Goal: Information Seeking & Learning: Check status

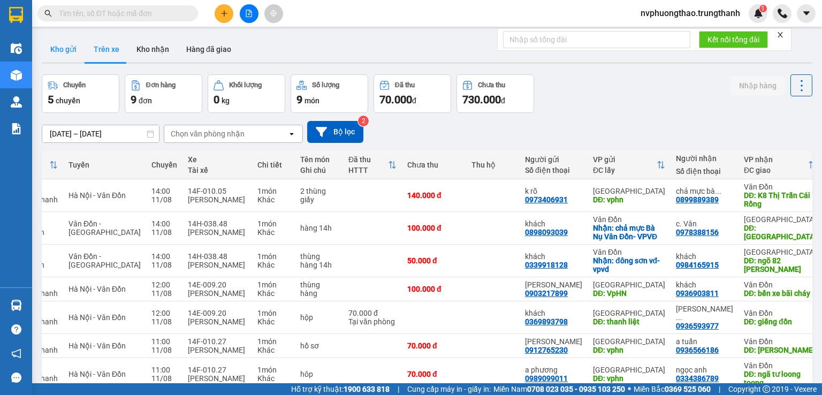
click at [65, 49] on button "Kho gửi" at bounding box center [63, 49] width 43 height 26
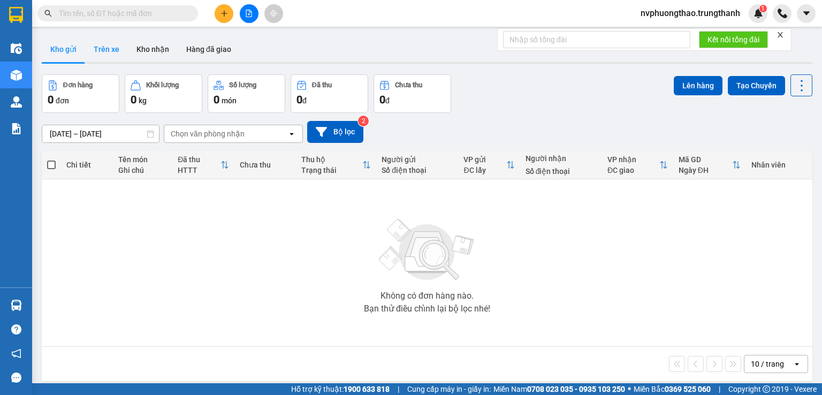
click at [110, 49] on button "Trên xe" at bounding box center [106, 49] width 43 height 26
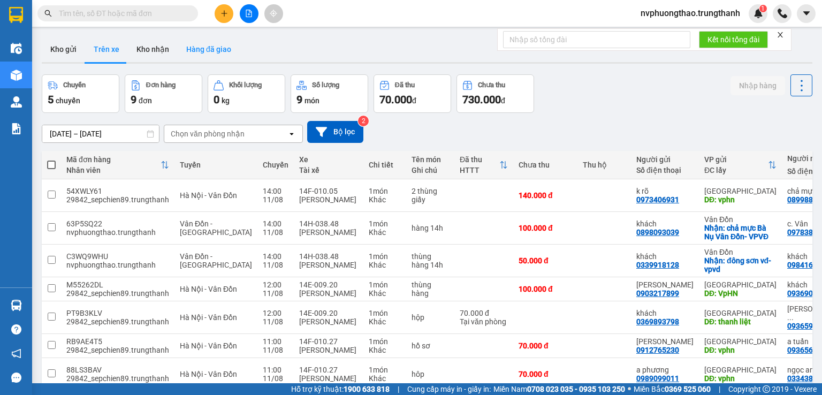
click at [220, 48] on button "Hàng đã giao" at bounding box center [209, 49] width 62 height 26
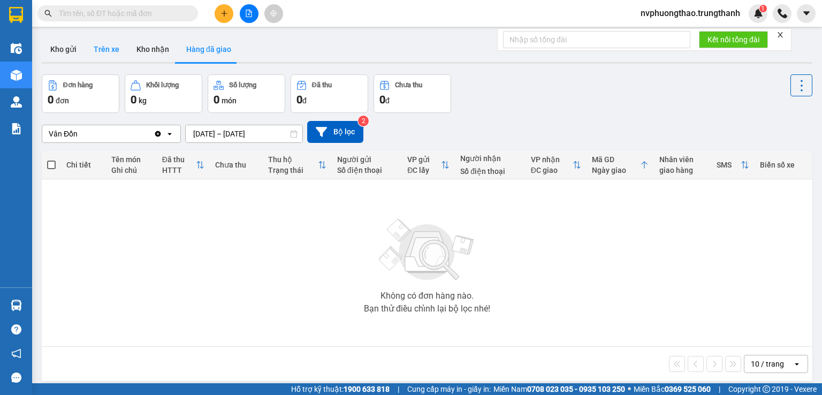
click at [109, 52] on button "Trên xe" at bounding box center [106, 49] width 43 height 26
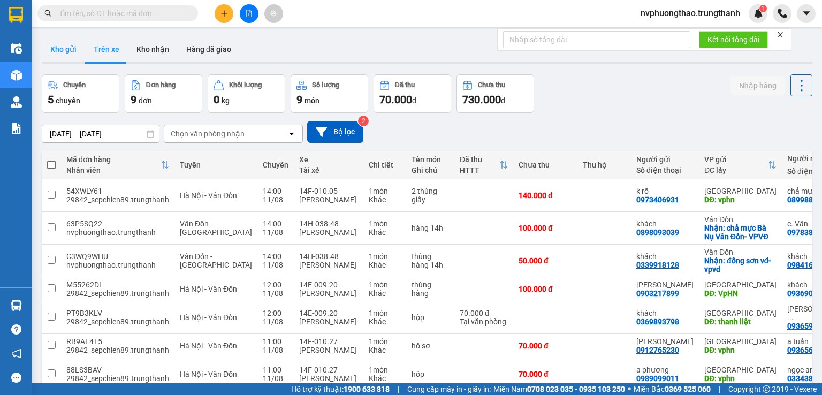
click at [71, 52] on button "Kho gửi" at bounding box center [63, 49] width 43 height 26
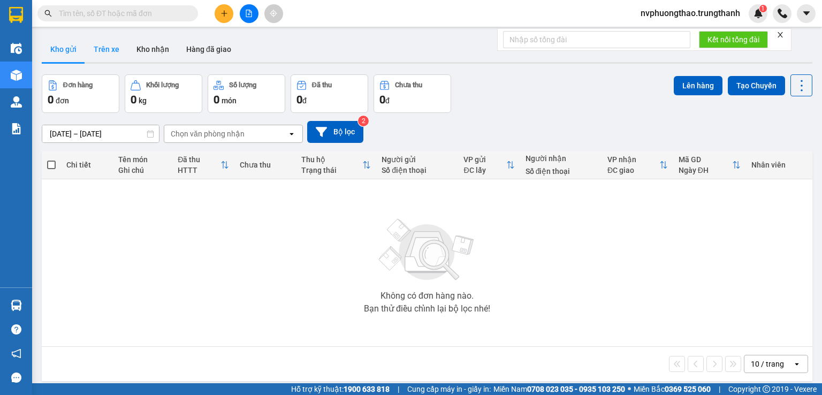
click at [102, 56] on button "Trên xe" at bounding box center [106, 49] width 43 height 26
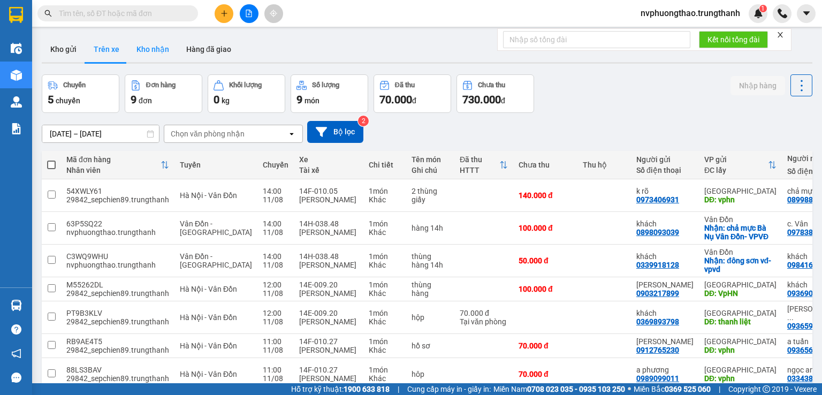
click at [157, 56] on button "Kho nhận" at bounding box center [153, 49] width 50 height 26
type input "[DATE] – [DATE]"
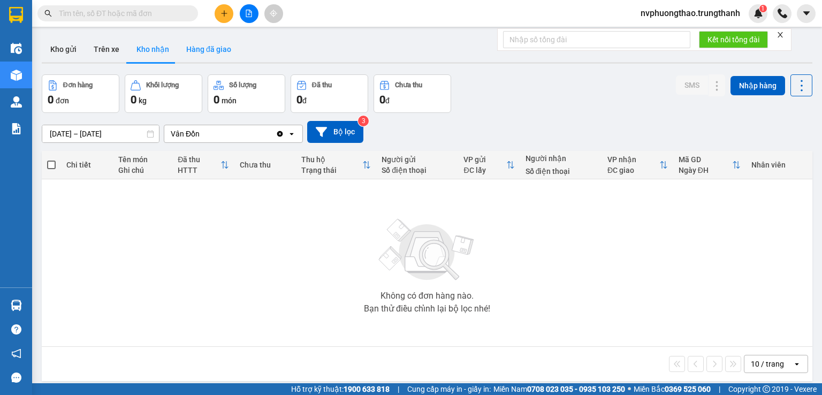
click at [218, 49] on button "Hàng đã giao" at bounding box center [209, 49] width 62 height 26
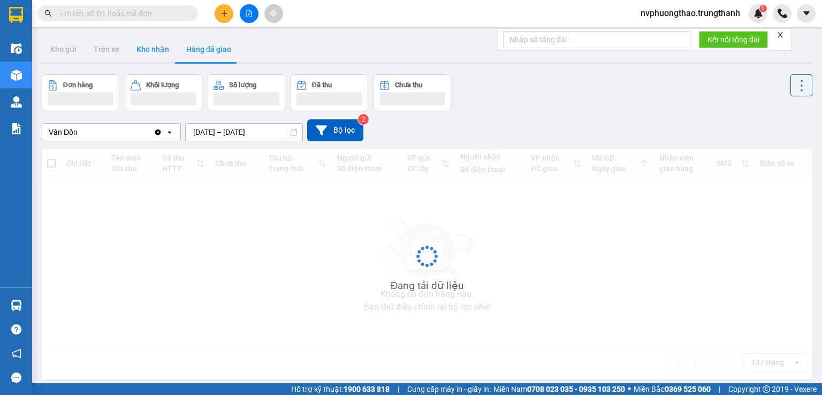
click at [153, 50] on button "Kho nhận" at bounding box center [153, 49] width 50 height 26
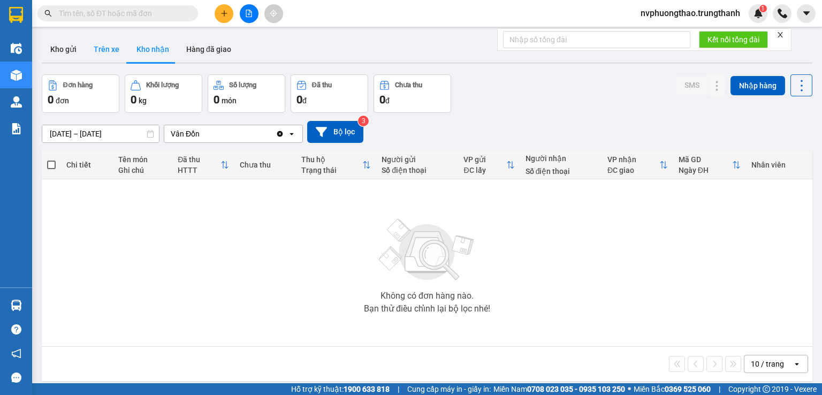
click at [104, 52] on button "Trên xe" at bounding box center [106, 49] width 43 height 26
type input "[DATE] – [DATE]"
